Goal: Navigation & Orientation: Find specific page/section

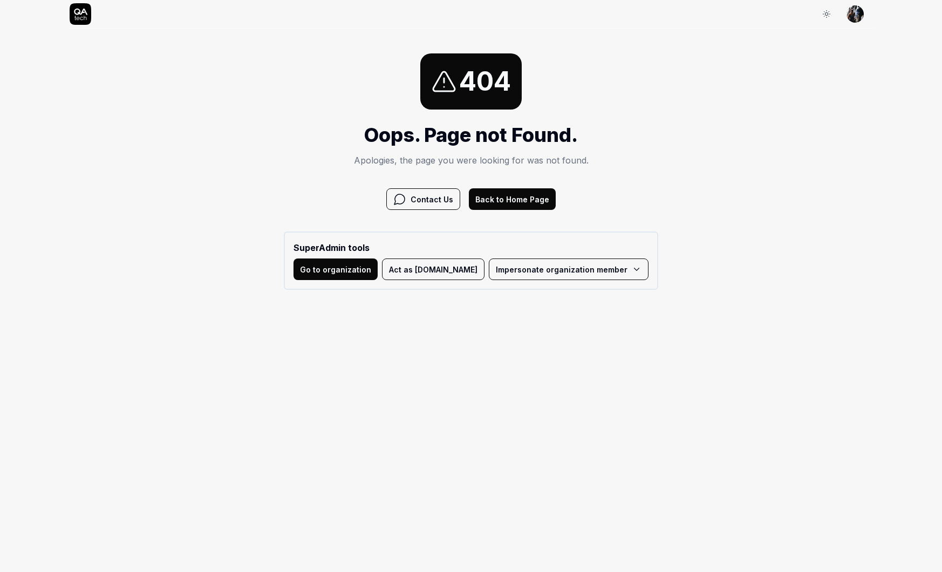
click at [504, 203] on button "Back to Home Page" at bounding box center [512, 199] width 87 height 22
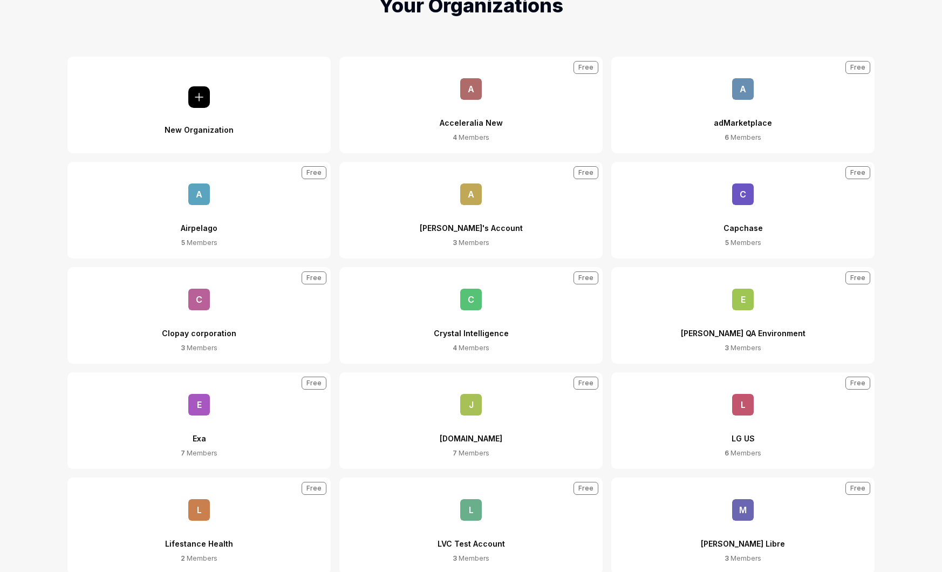
scroll to position [111, 0]
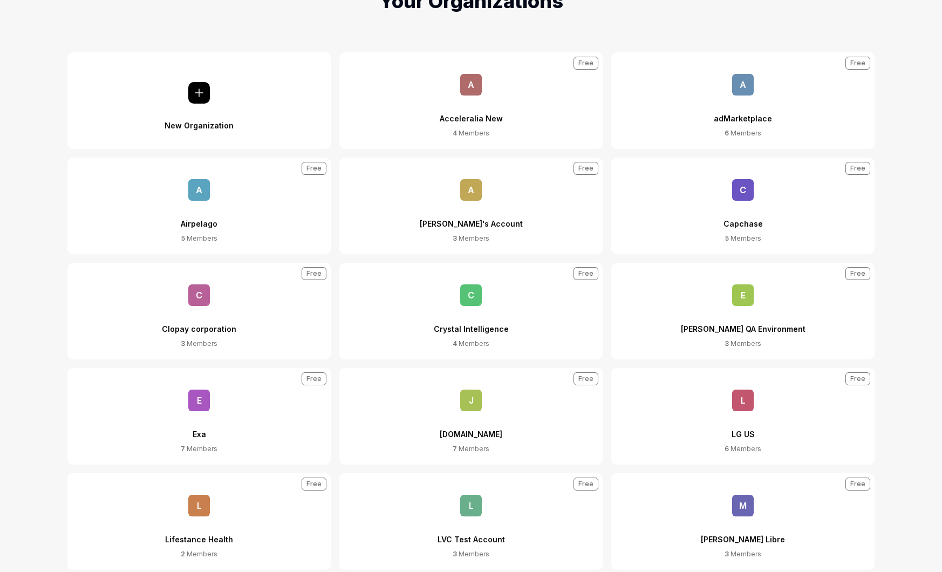
click at [745, 92] on span "a" at bounding box center [743, 85] width 22 height 22
